Goal: Information Seeking & Learning: Learn about a topic

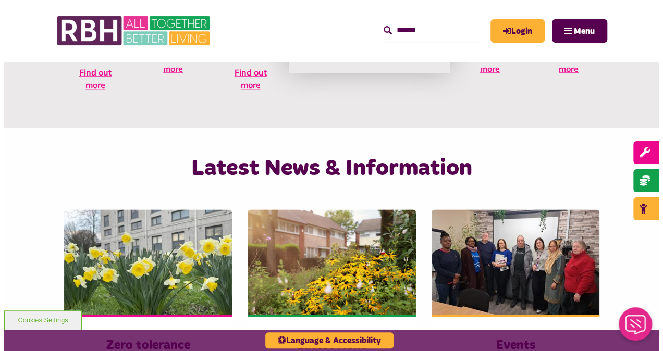
scroll to position [602, 0]
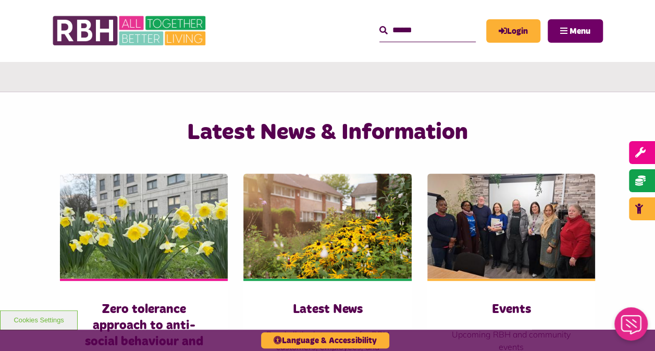
click at [591, 27] on button "Menu" at bounding box center [575, 30] width 55 height 23
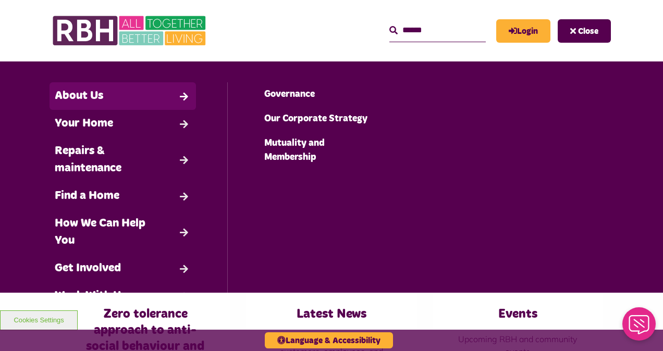
click at [110, 87] on link "About Us" at bounding box center [123, 96] width 147 height 28
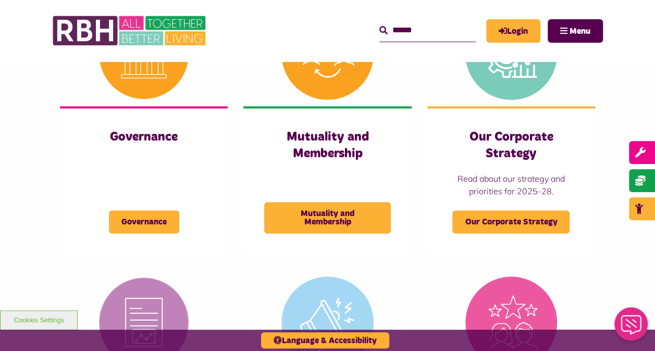
scroll to position [526, 0]
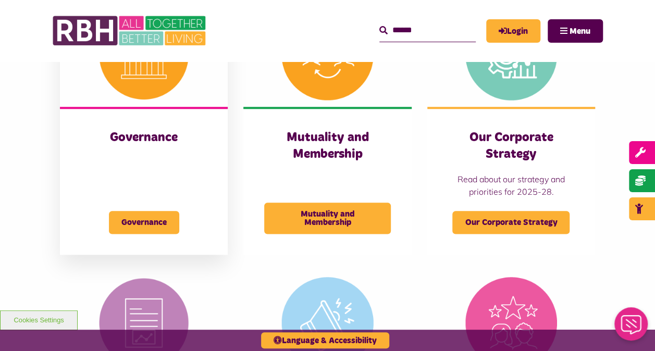
click at [131, 234] on div "Governance Governance" at bounding box center [144, 181] width 168 height 148
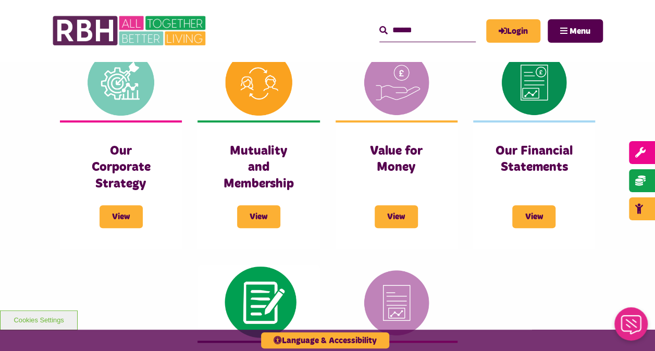
scroll to position [424, 0]
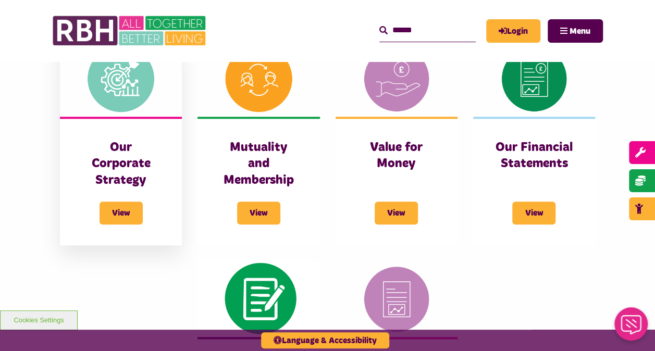
click at [141, 225] on div "Our Corporate Strategy View" at bounding box center [121, 181] width 122 height 129
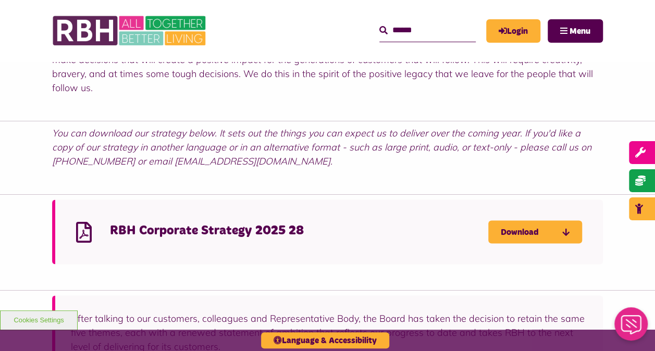
scroll to position [766, 0]
